Goal: Obtain resource: Download file/media

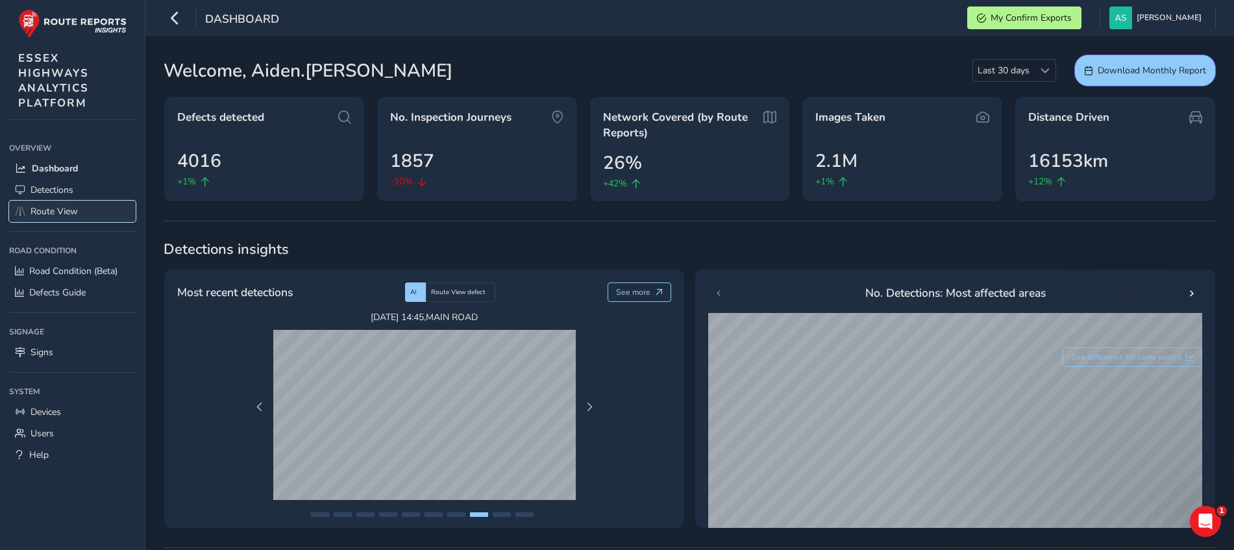
click at [49, 212] on span "Route View" at bounding box center [54, 211] width 47 height 12
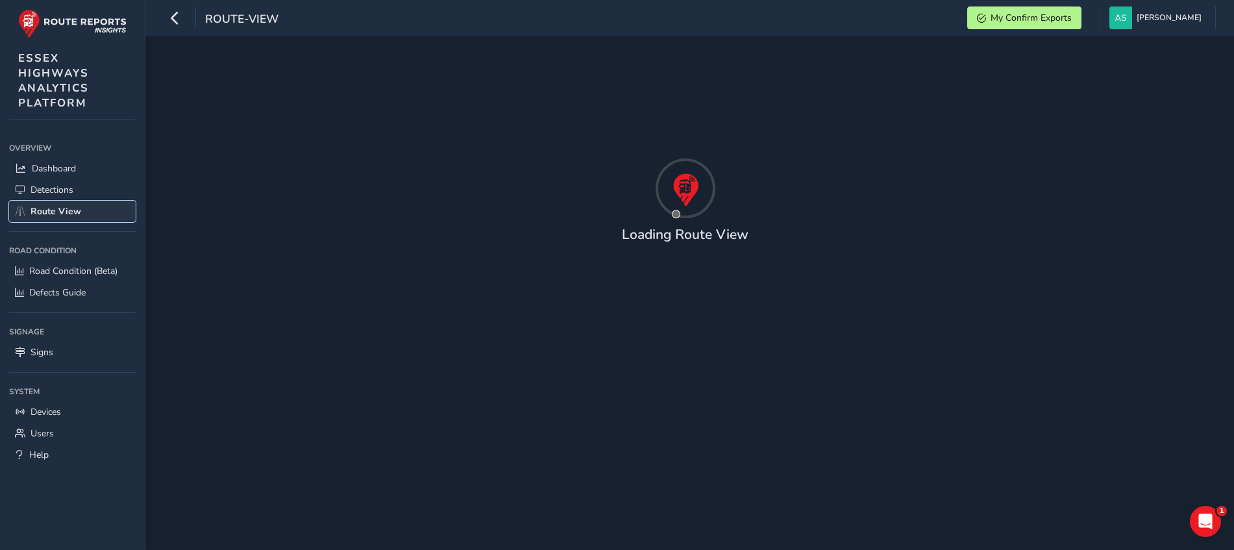
type input "[DATE] - [DATE]"
type input "00:00"
type input "23:59"
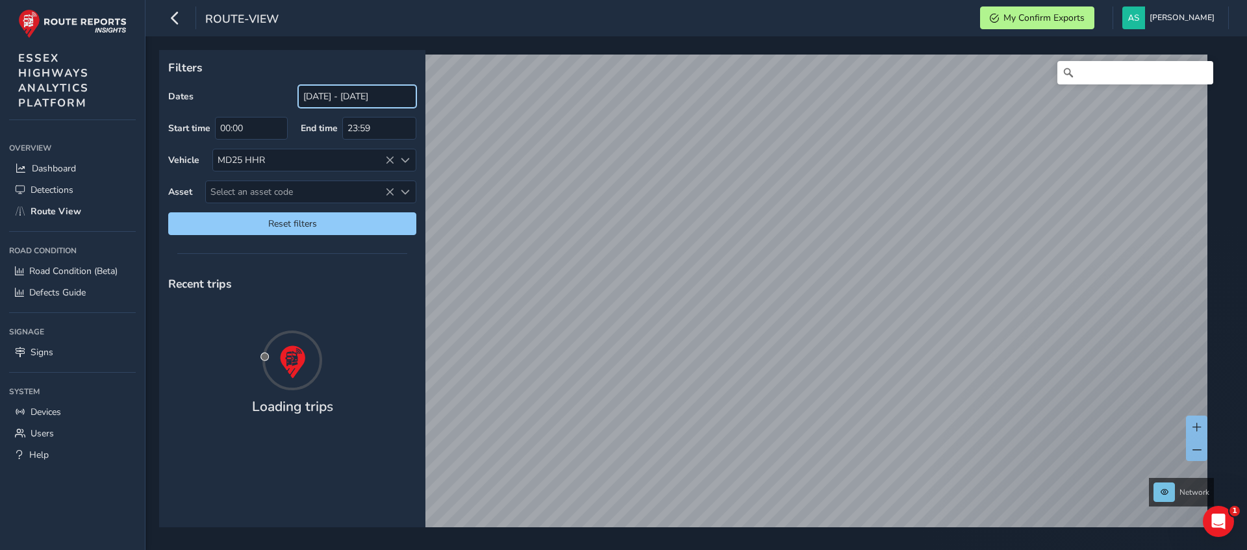
click at [353, 98] on input "[DATE] - [DATE]" at bounding box center [357, 96] width 118 height 23
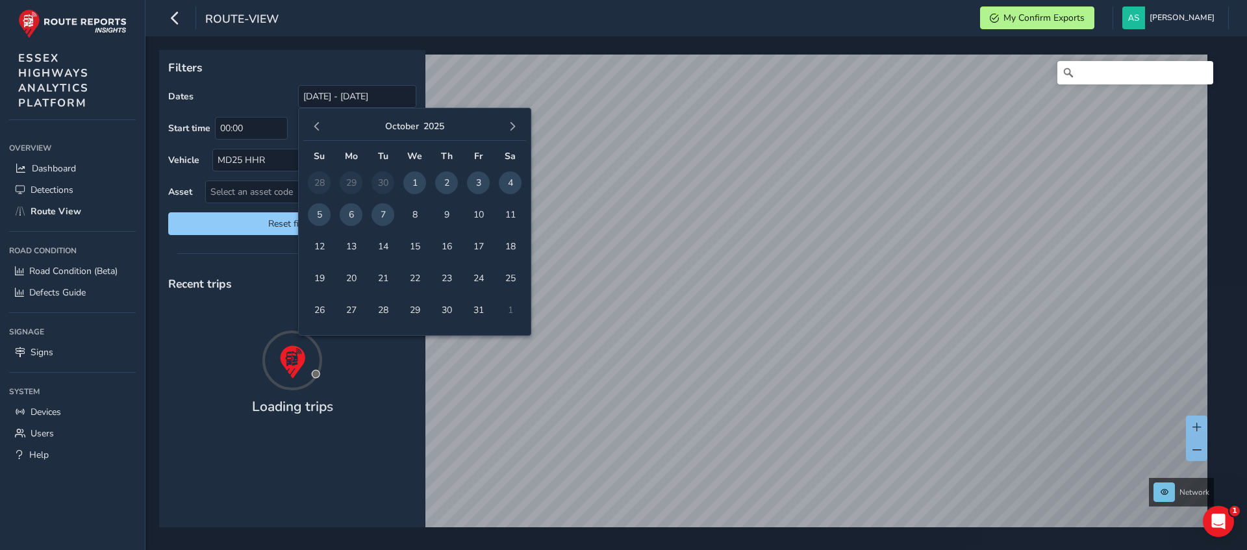
click at [475, 189] on span "3" at bounding box center [478, 182] width 23 height 23
type input "[DATE] - [DATE]"
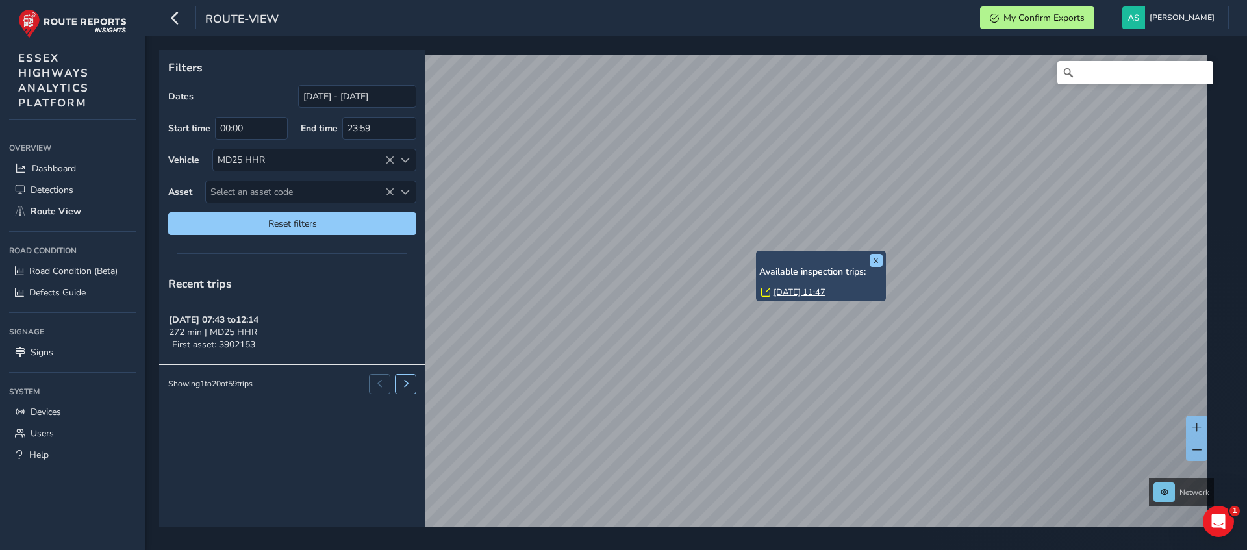
click at [793, 292] on link "[DATE] 11:47" at bounding box center [799, 292] width 52 height 12
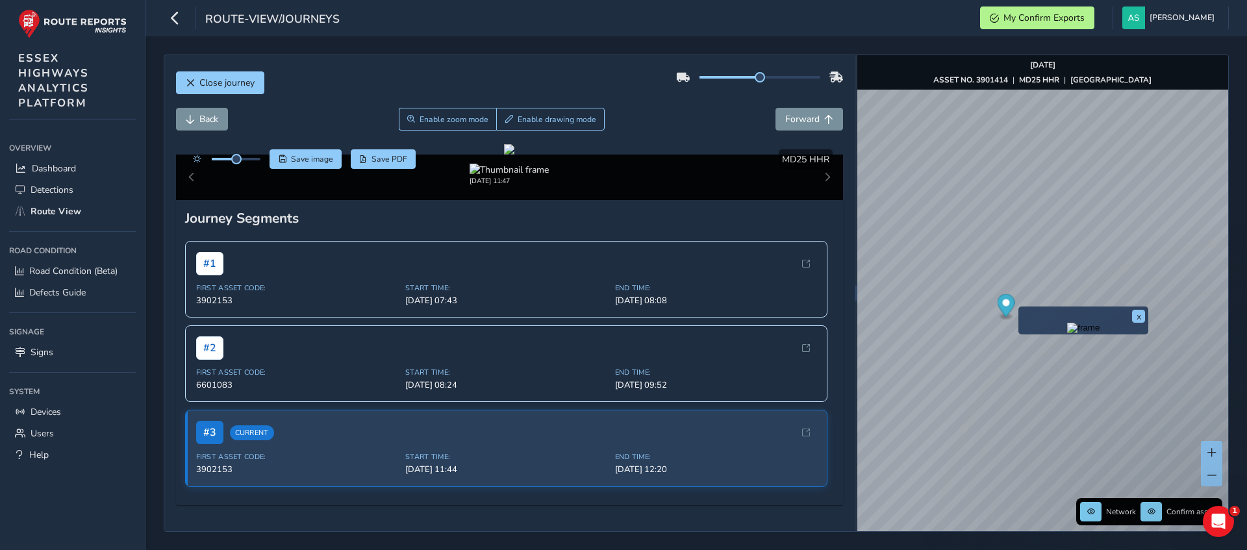
click at [1067, 333] on img "Preview frame" at bounding box center [1083, 328] width 32 height 10
click at [298, 159] on span "Save image" at bounding box center [312, 159] width 42 height 10
click at [729, 71] on div at bounding box center [759, 77] width 167 height 21
